Goal: Transaction & Acquisition: Purchase product/service

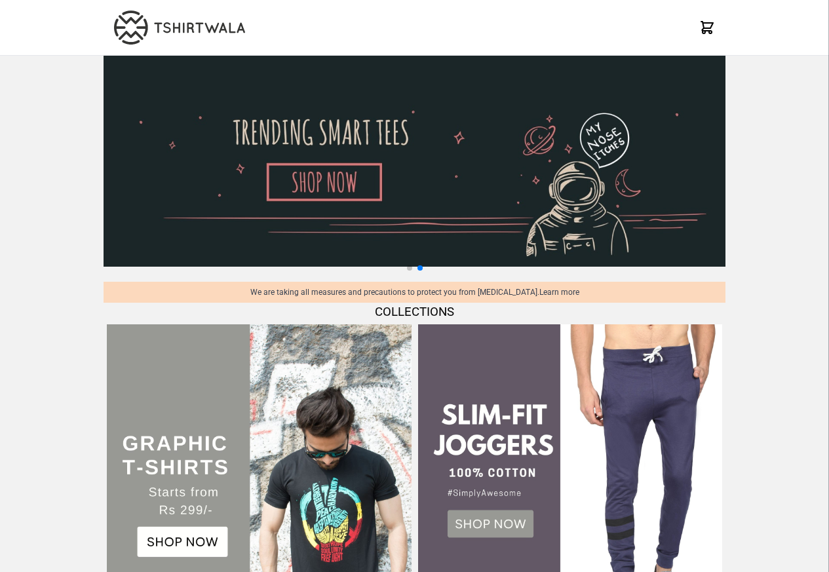
click at [161, 571] on img at bounding box center [259, 476] width 304 height 304
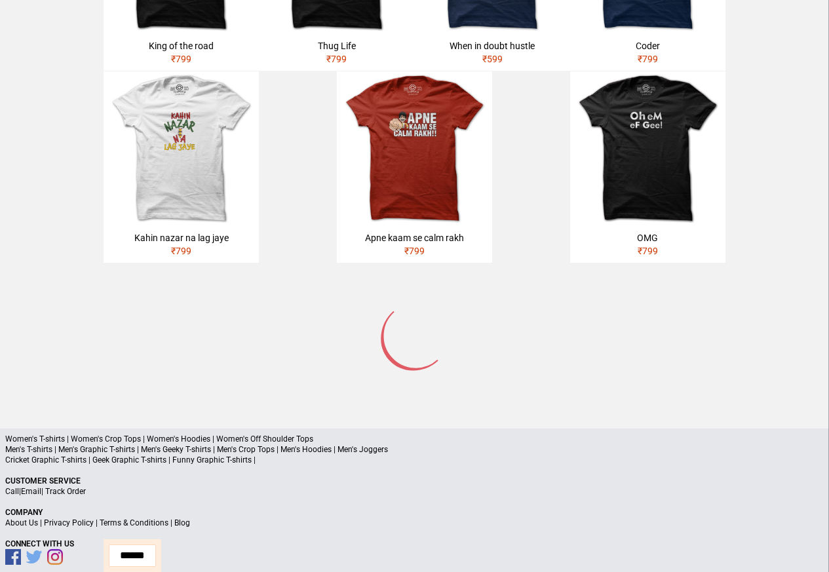
scroll to position [624, 0]
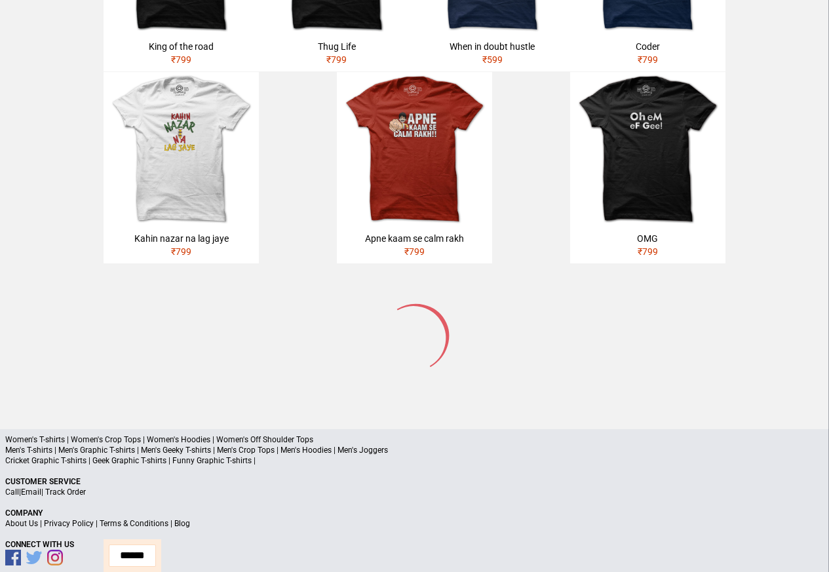
click at [70, 445] on p "Men's T-shirts | Men's Graphic T-shirts | Men's Geeky T-shirts | Men's Crop Top…" at bounding box center [414, 450] width 818 height 10
click at [154, 445] on p "Men's T-shirts | Men's Graphic T-shirts | Men's Geeky T-shirts | Men's Crop Top…" at bounding box center [414, 450] width 818 height 10
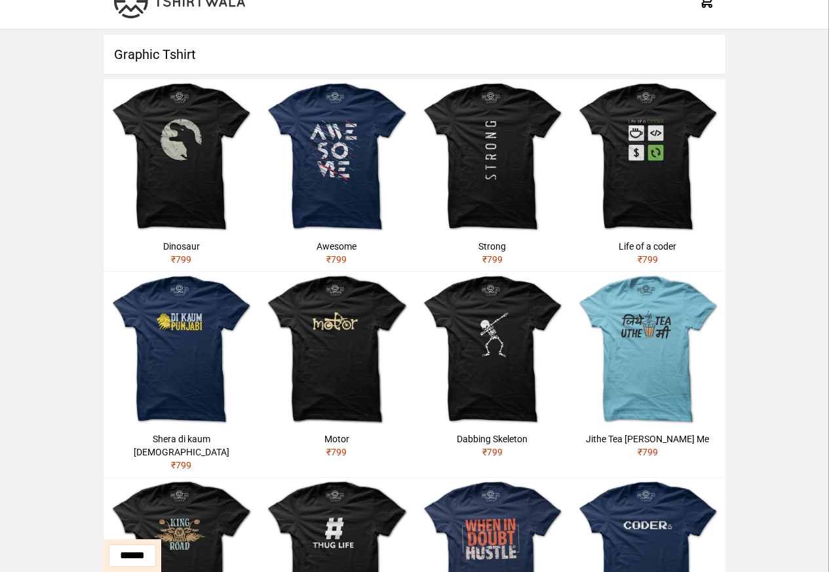
scroll to position [0, 0]
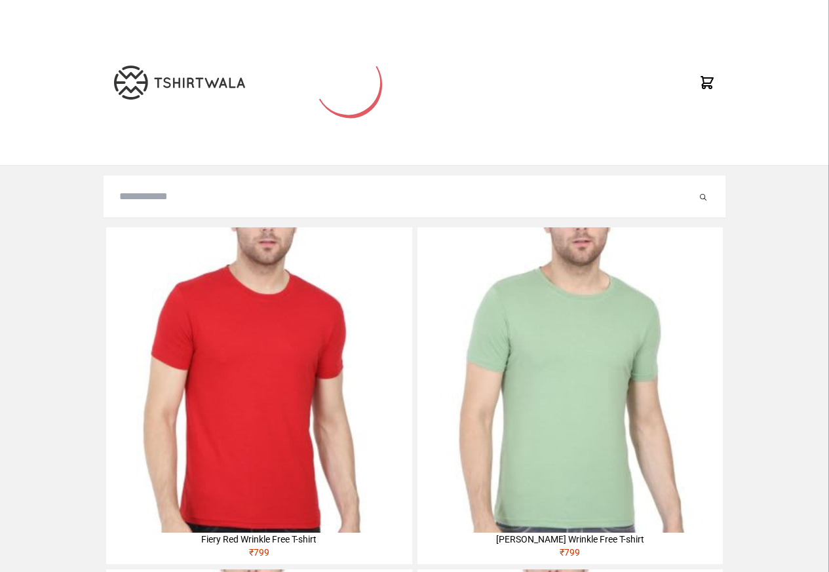
click at [140, 200] on input "search" at bounding box center [407, 197] width 577 height 16
paste input "**********"
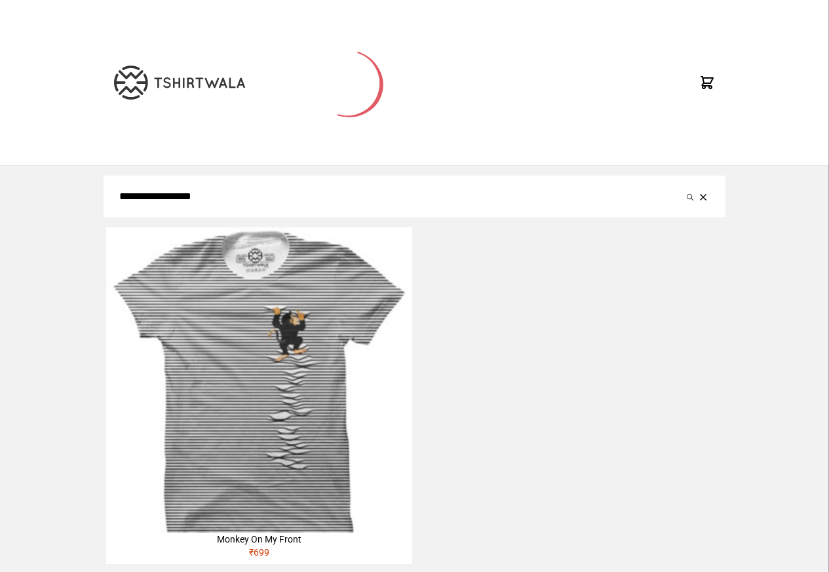
type input "**********"
click at [683, 189] on button "submit" at bounding box center [689, 197] width 13 height 16
click at [257, 354] on img at bounding box center [258, 379] width 305 height 305
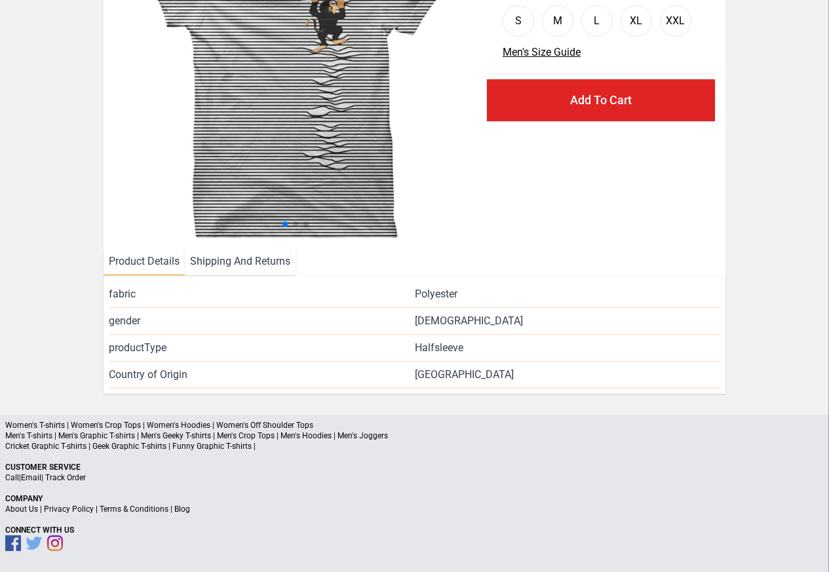
scroll to position [159, 0]
